Goal: Find specific page/section: Find specific page/section

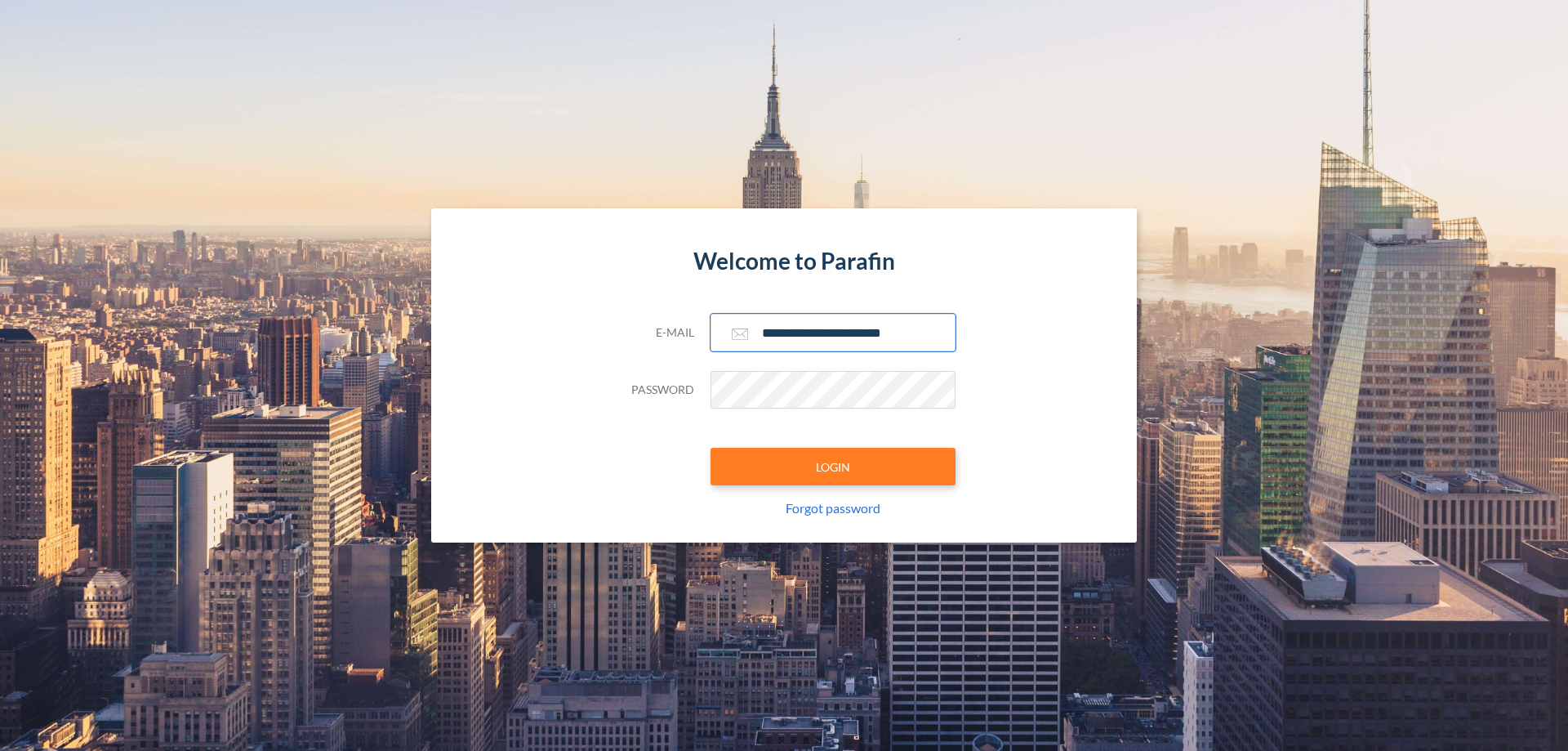
type input "**********"
click at [833, 466] on button "LOGIN" at bounding box center [833, 466] width 245 height 38
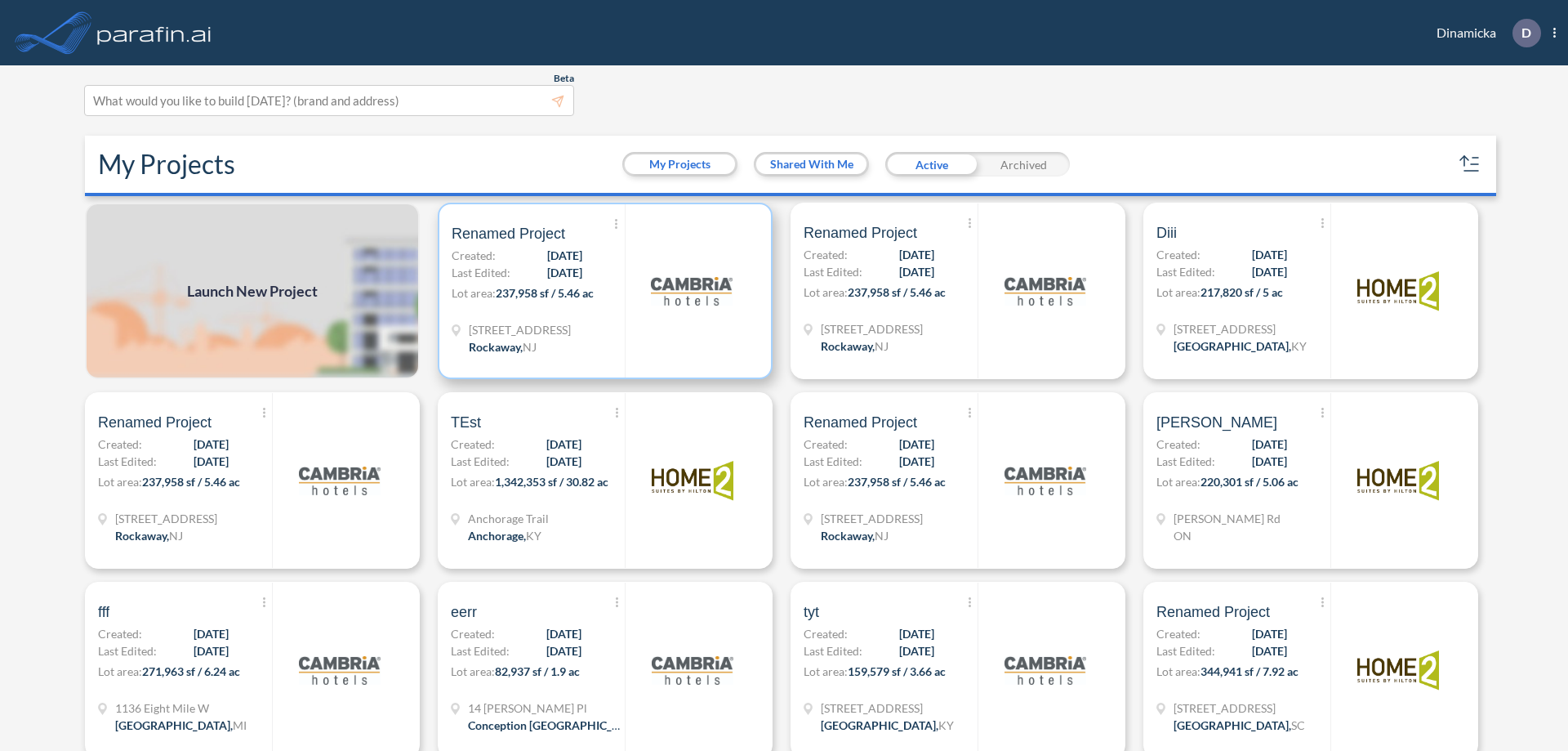
scroll to position [4, 0]
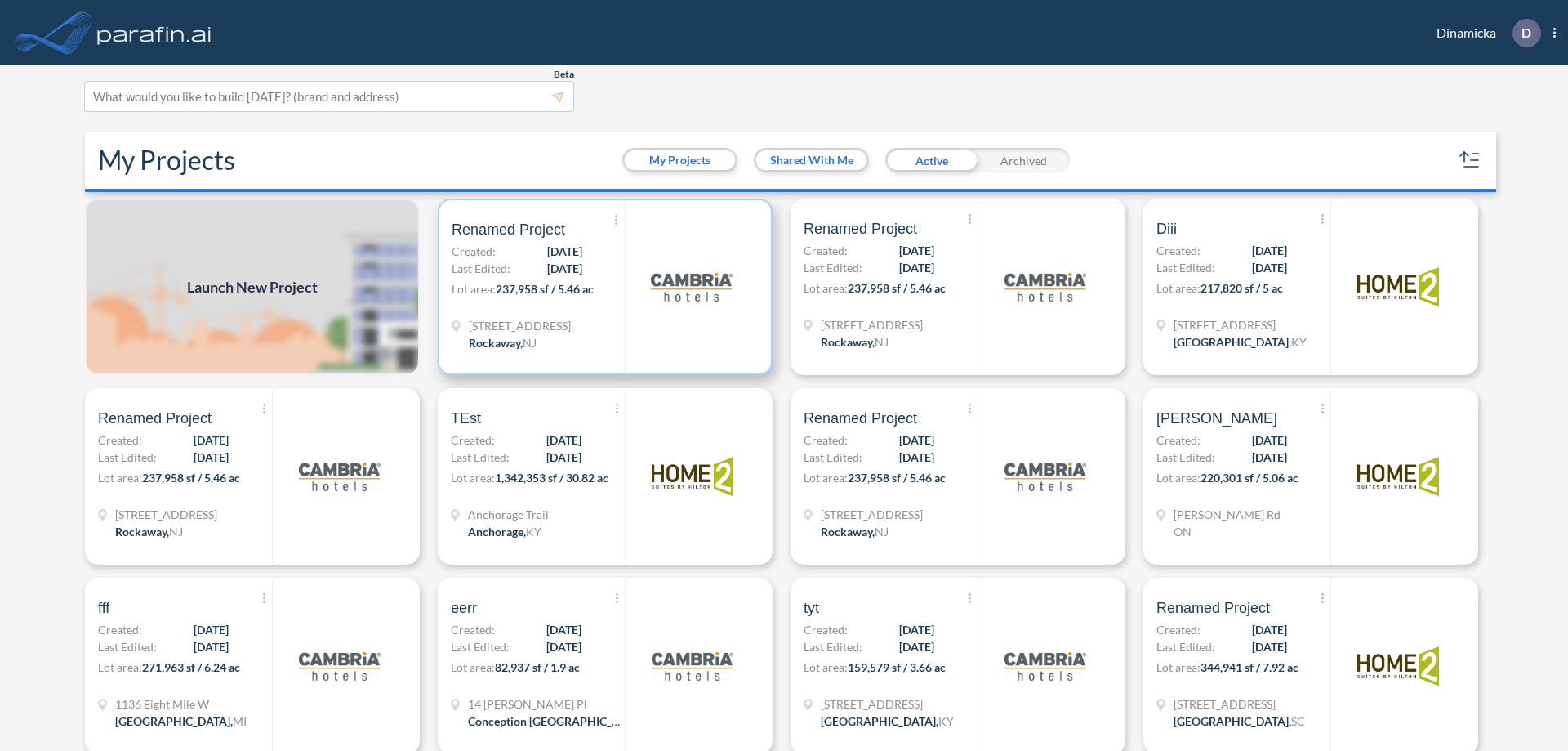
click at [602, 287] on p "Lot area: 237,958 sf / 5.46 ac" at bounding box center [538, 292] width 173 height 24
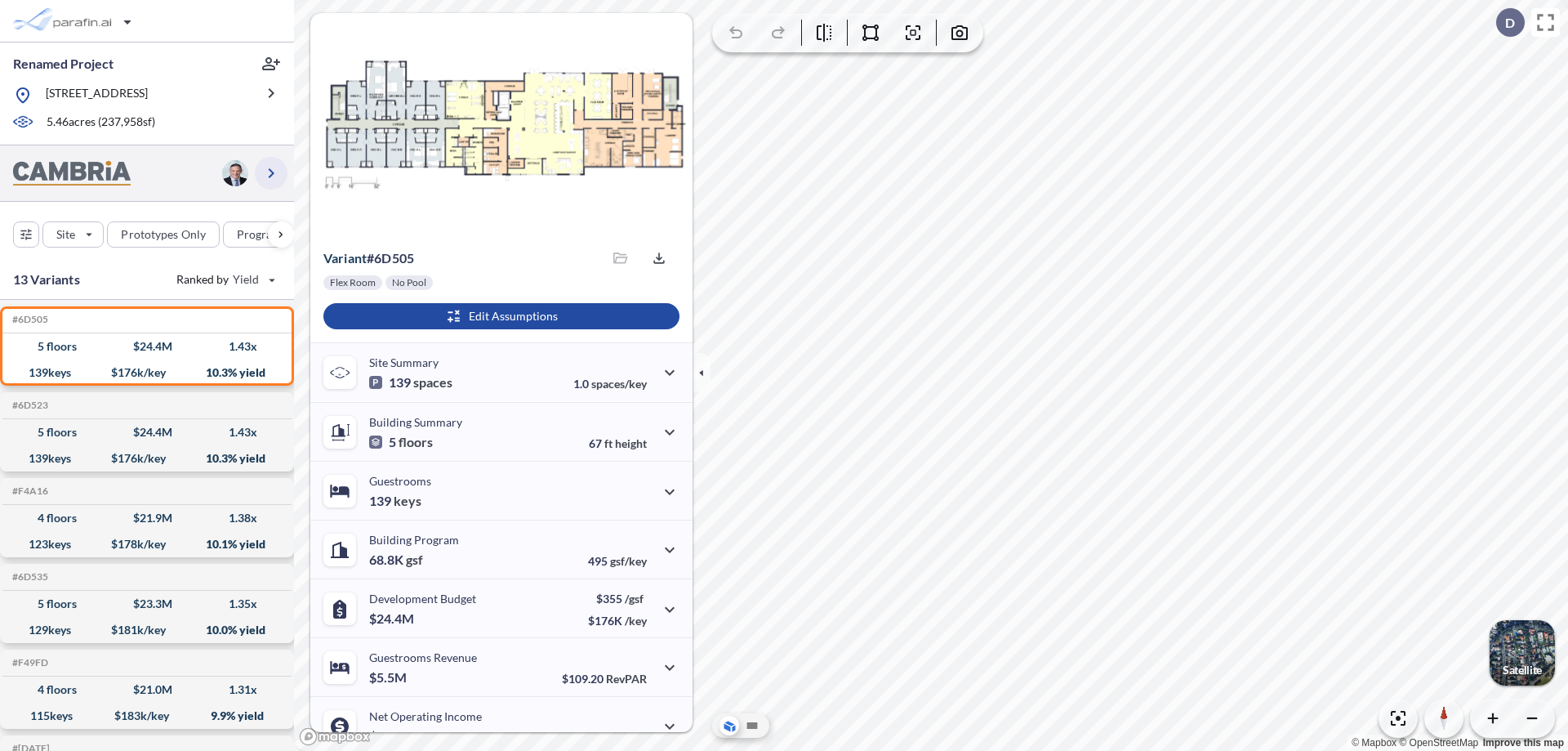
click at [271, 172] on icon "button" at bounding box center [271, 173] width 19 height 19
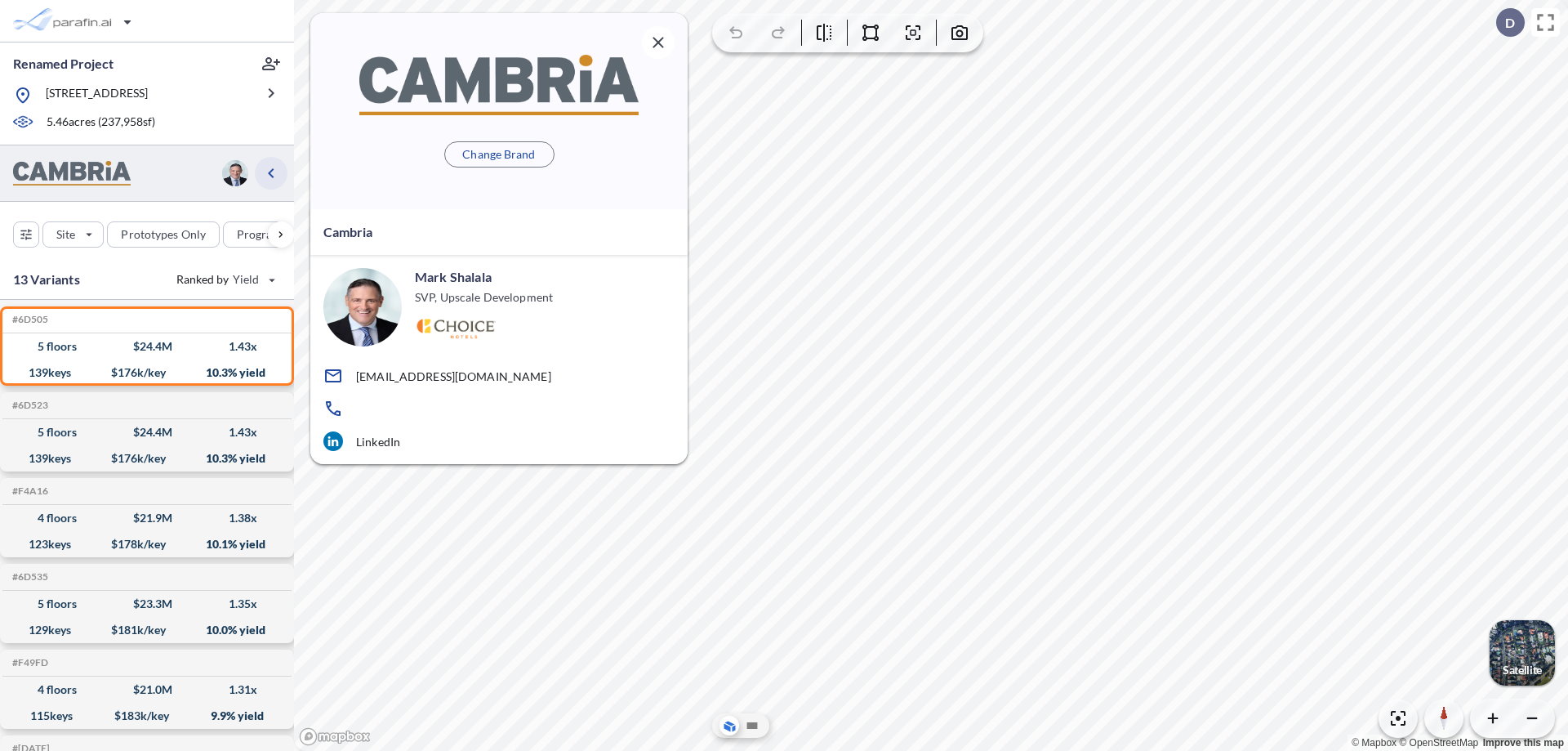
click at [271, 172] on icon "button" at bounding box center [271, 173] width 19 height 19
